Goal: Transaction & Acquisition: Purchase product/service

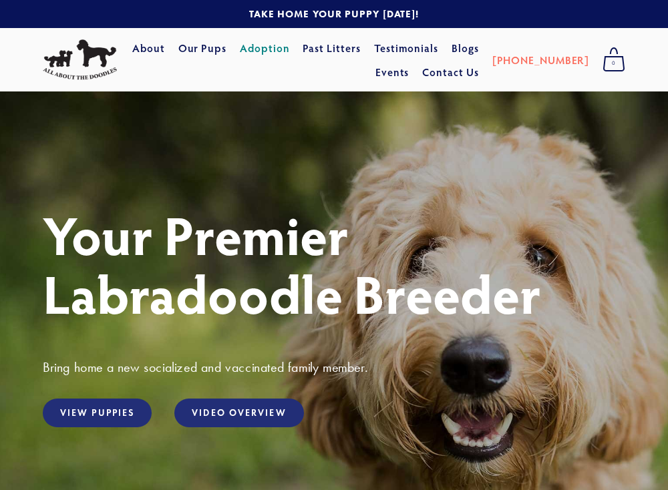
click at [290, 51] on link "Adoption" at bounding box center [265, 48] width 50 height 24
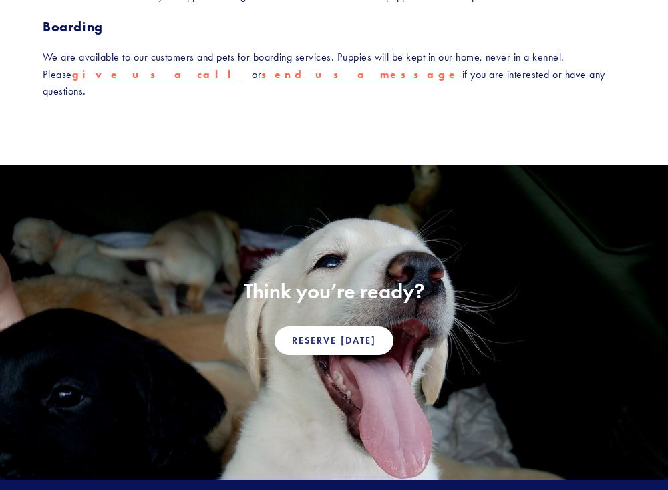
scroll to position [1068, 0]
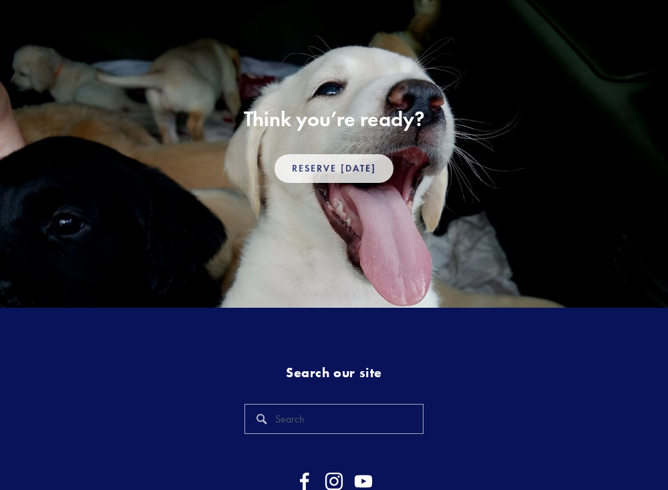
click at [336, 154] on link "Reserve Today" at bounding box center [334, 168] width 119 height 29
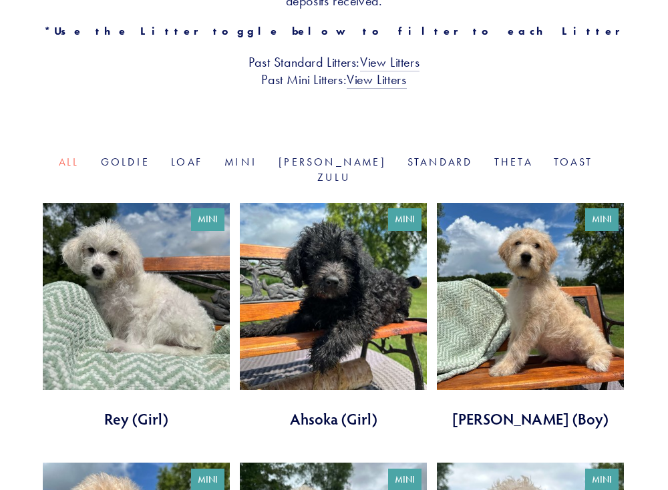
scroll to position [534, 0]
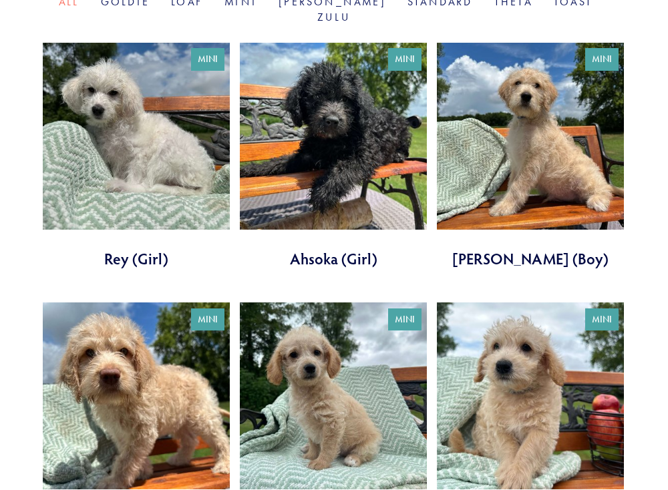
click at [147, 128] on link at bounding box center [136, 156] width 187 height 227
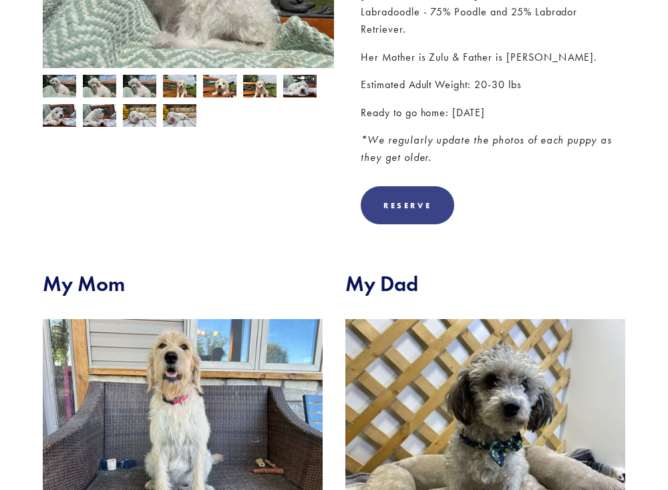
scroll to position [333, 0]
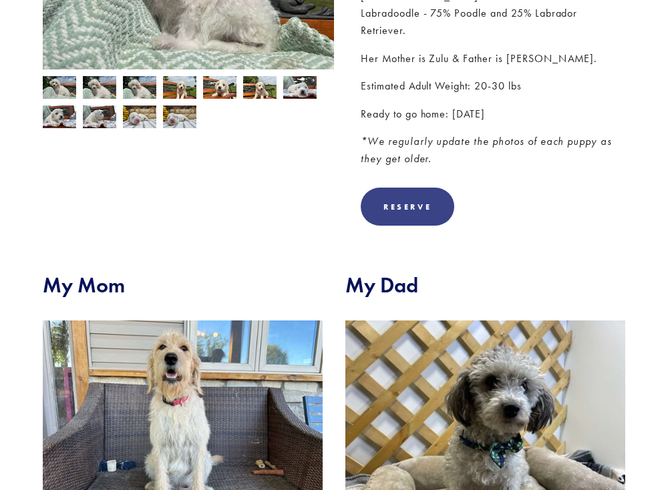
click at [389, 198] on div "Reserve" at bounding box center [408, 207] width 94 height 38
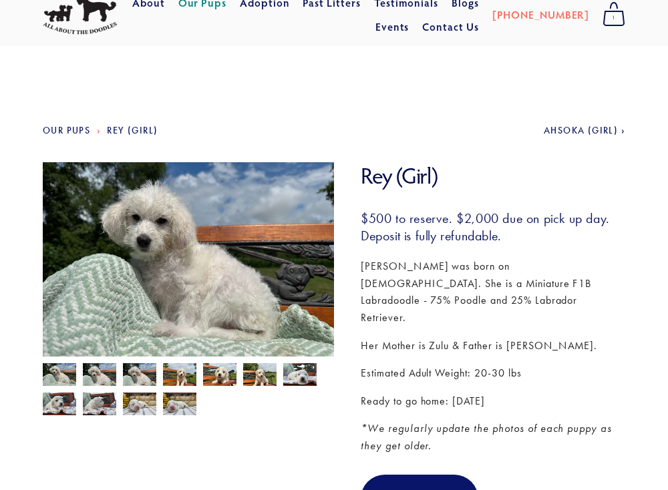
scroll to position [0, 0]
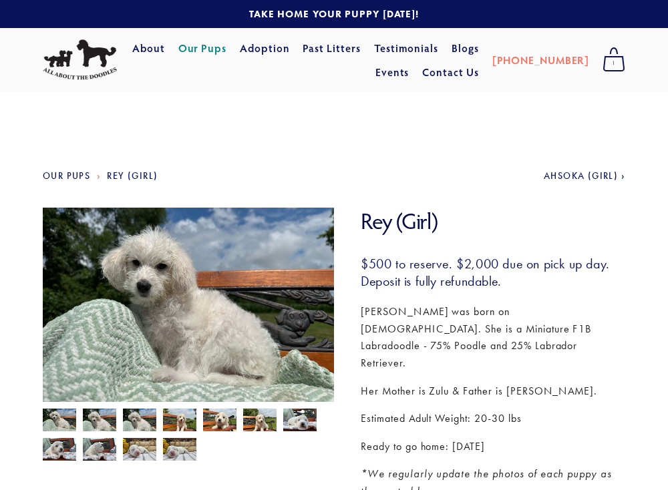
click at [611, 64] on span "1" at bounding box center [614, 63] width 23 height 17
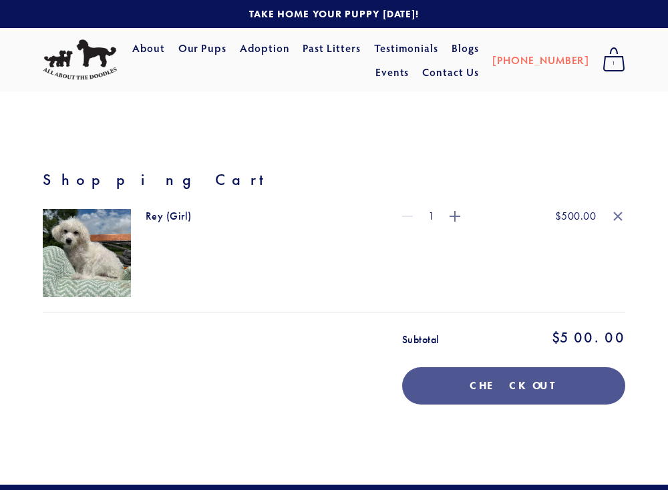
click at [512, 388] on button "Checkout" at bounding box center [513, 385] width 223 height 37
